Goal: Task Accomplishment & Management: Manage account settings

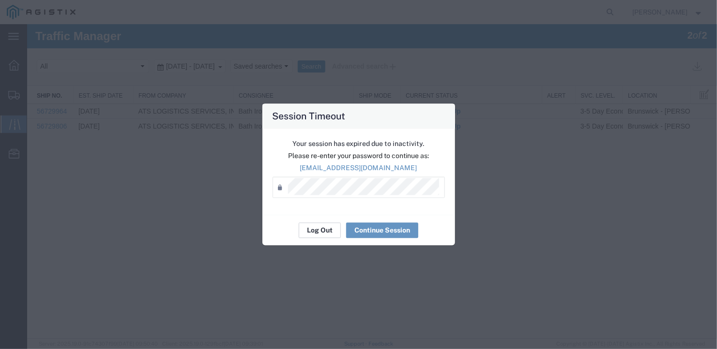
click at [326, 229] on button "Log Out" at bounding box center [320, 230] width 42 height 15
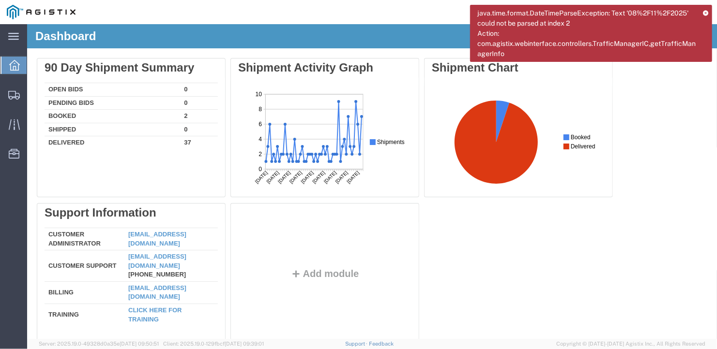
click at [704, 12] on icon at bounding box center [705, 12] width 5 height 5
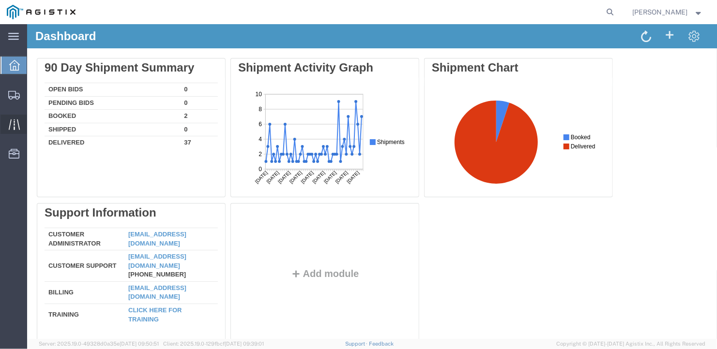
click at [13, 123] on icon at bounding box center [14, 124] width 11 height 11
